Goal: Task Accomplishment & Management: Manage account settings

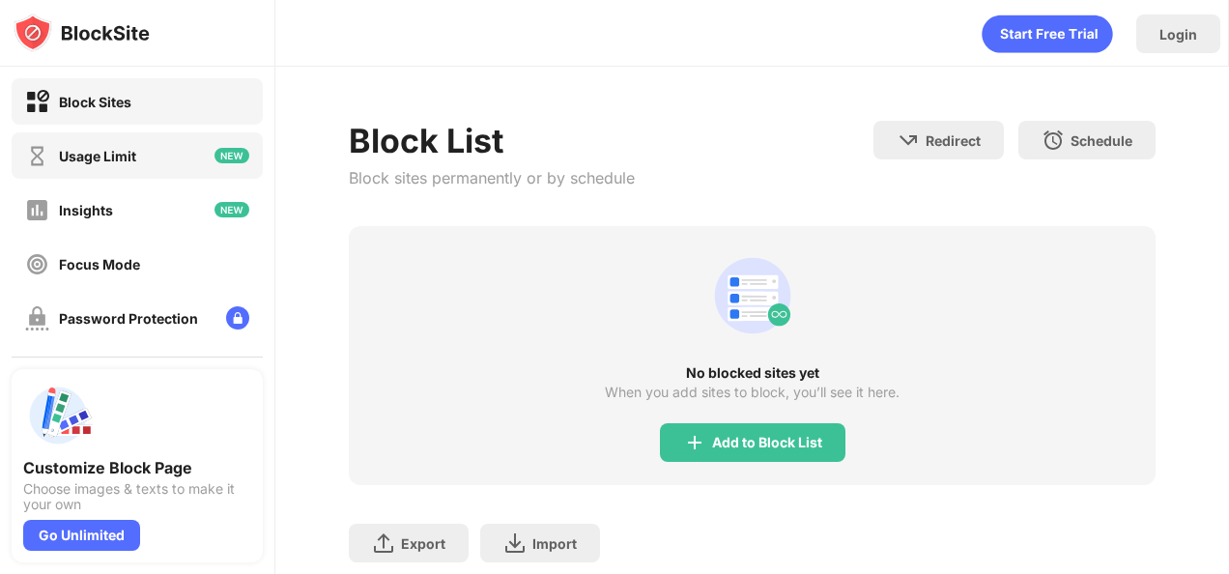
click at [149, 146] on div "Usage Limit" at bounding box center [137, 155] width 251 height 46
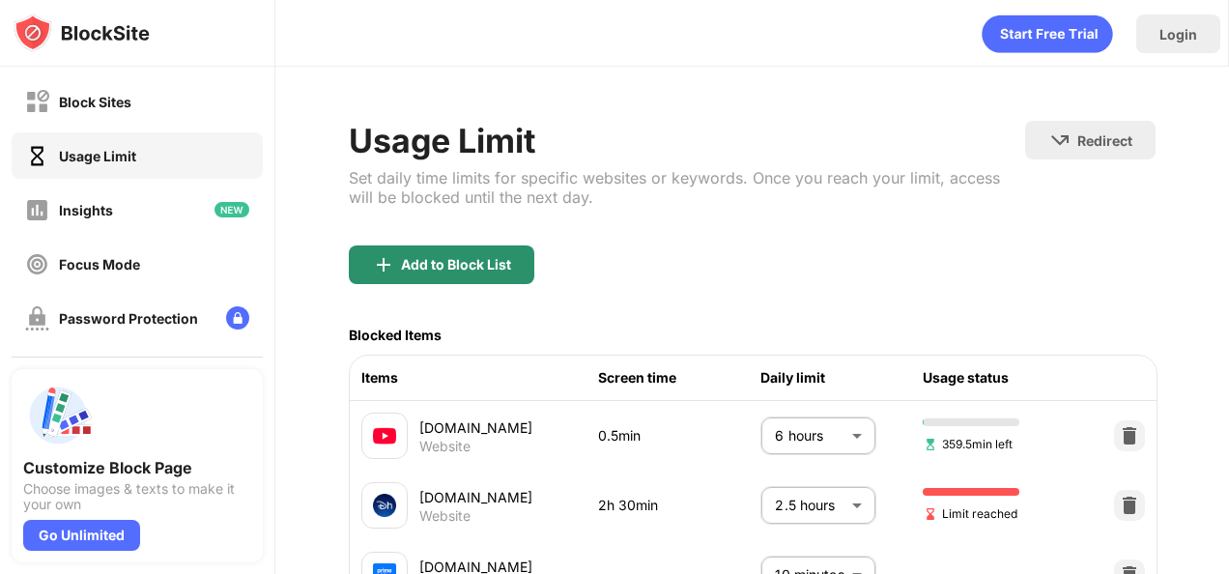
scroll to position [184, 0]
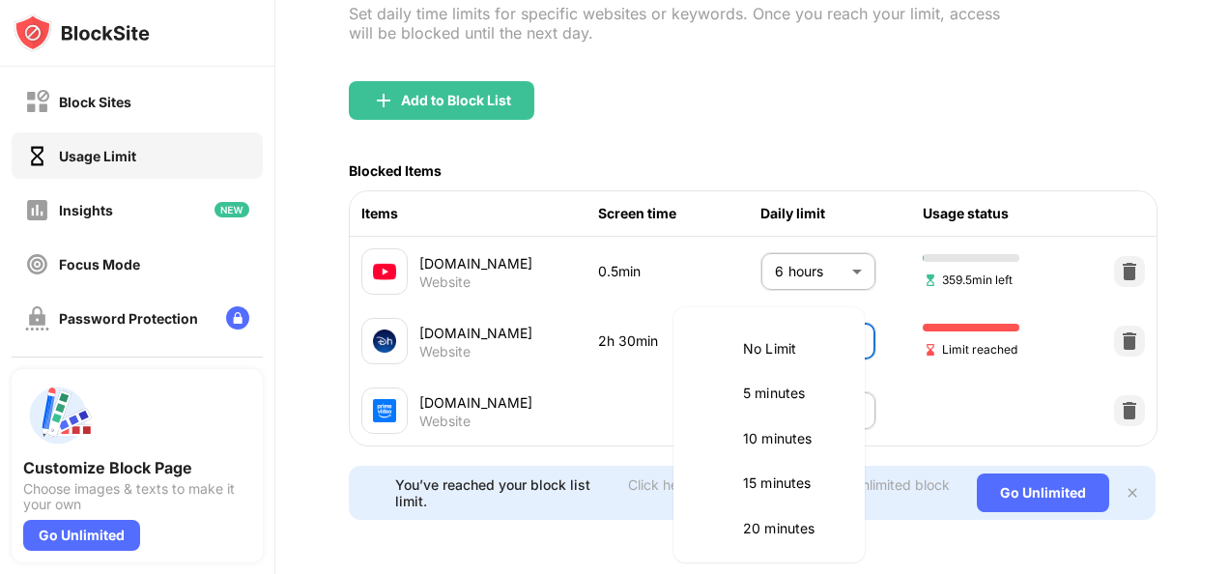
click at [846, 315] on body "Block Sites Usage Limit Insights Focus Mode Password Protection Custom Block Pa…" at bounding box center [614, 287] width 1229 height 574
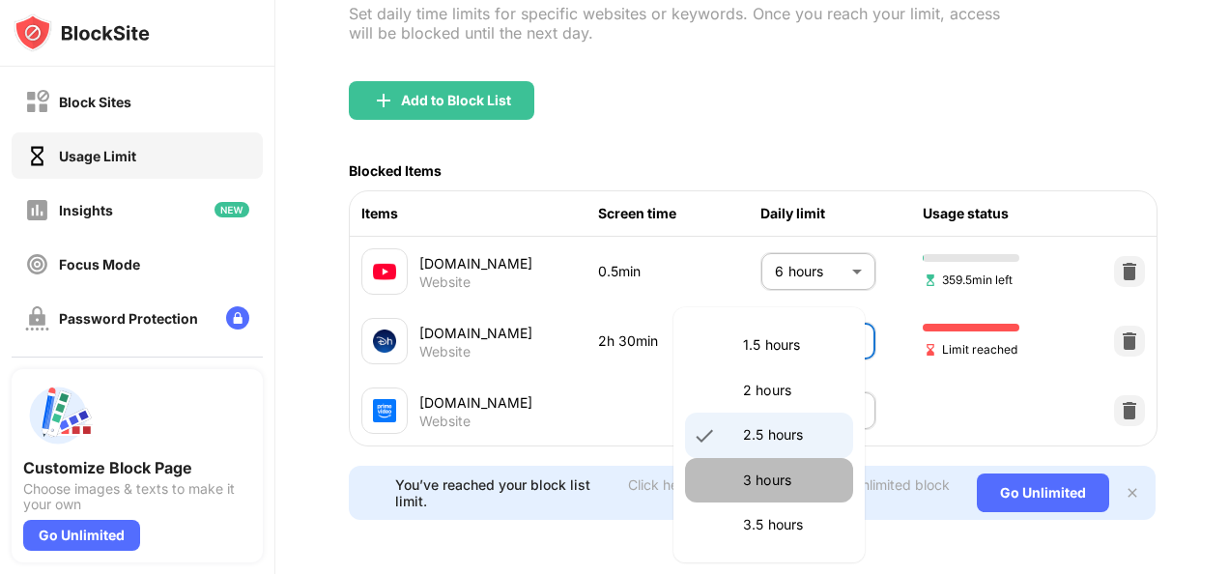
click at [788, 473] on p "3 hours" at bounding box center [792, 480] width 99 height 21
type input "***"
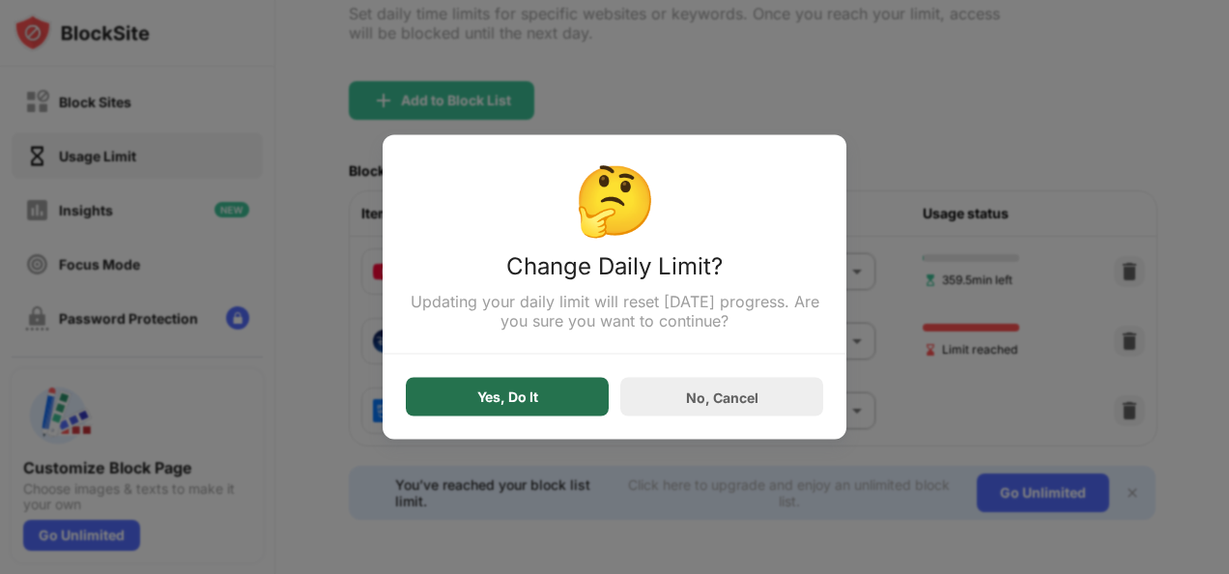
click at [531, 384] on div "Yes, Do It" at bounding box center [507, 397] width 203 height 39
